Goal: Information Seeking & Learning: Find specific fact

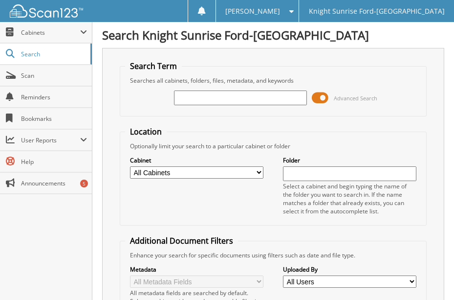
click at [187, 100] on input "text" at bounding box center [240, 97] width 133 height 15
type input "5983"
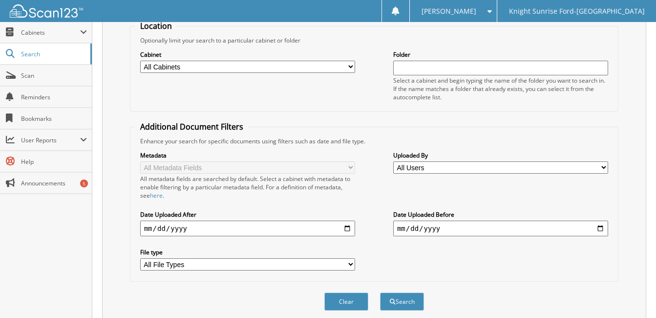
scroll to position [147, 0]
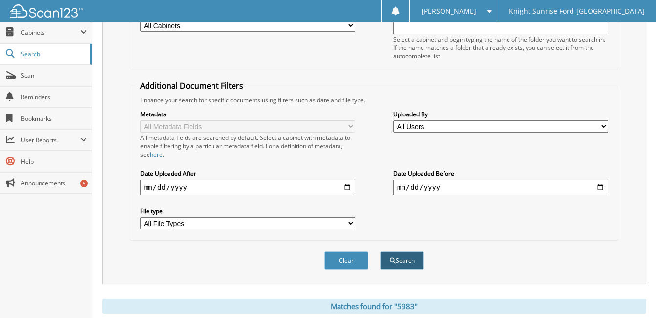
click at [403, 257] on button "Search" at bounding box center [402, 260] width 44 height 18
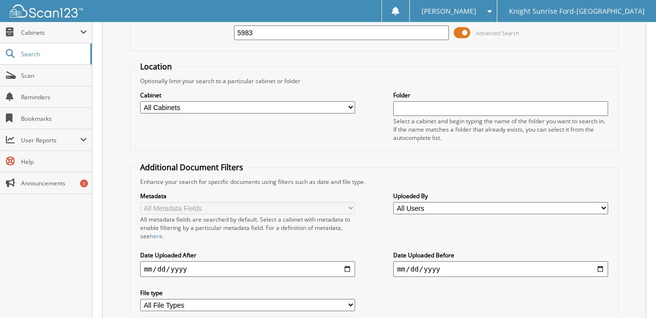
scroll to position [147, 0]
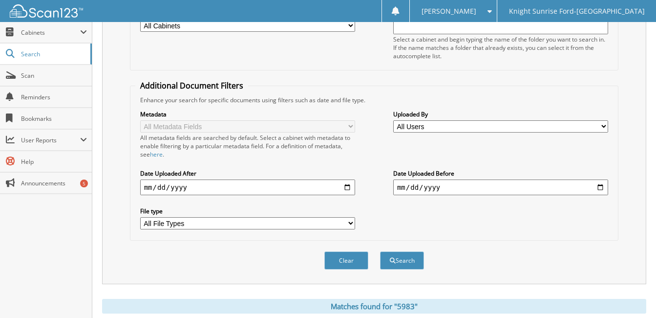
click at [348, 192] on input "date" at bounding box center [247, 187] width 215 height 16
type input "2025-05-08"
click at [350, 222] on select "All File Types DOCX HEIC JPEG JPG PDF PNG XLSX" at bounding box center [247, 223] width 215 height 12
click at [385, 222] on div "Metadata All Metadata Fields All metadata fields are searched by default. Selec…" at bounding box center [374, 169] width 478 height 131
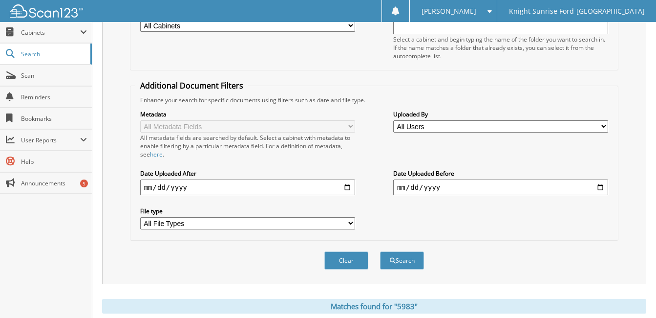
click at [600, 190] on input "date" at bounding box center [500, 187] width 215 height 16
type input "2025-05-20"
click at [403, 258] on button "Search" at bounding box center [402, 260] width 44 height 18
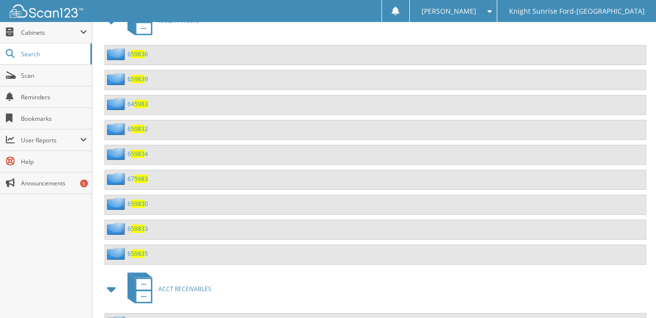
scroll to position [2098, 0]
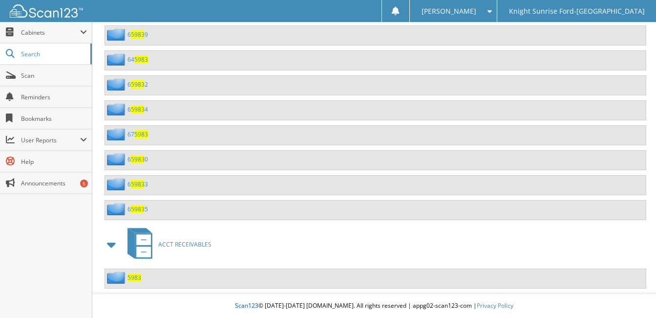
click at [131, 279] on span "5983" at bounding box center [135, 277] width 14 height 8
